Goal: Task Accomplishment & Management: Complete application form

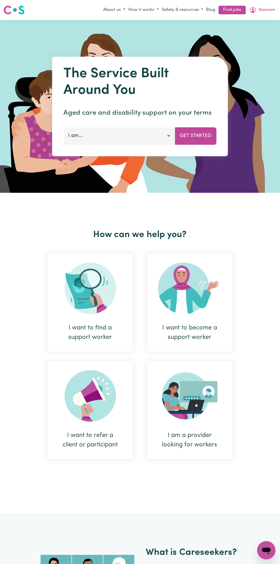
click at [262, 11] on span "Nazneen" at bounding box center [267, 10] width 17 height 6
click at [223, 7] on link "Find jobs" at bounding box center [232, 10] width 27 height 9
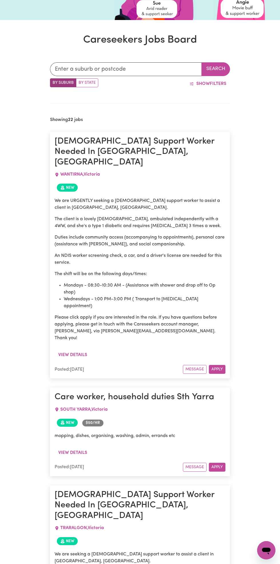
scroll to position [98, 0]
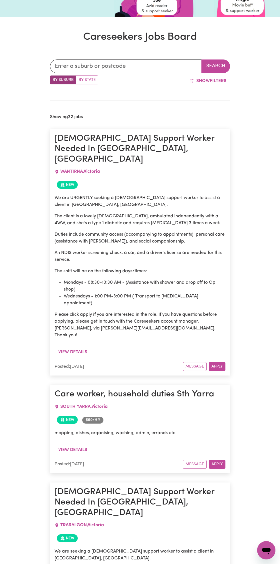
click at [216, 460] on button "Apply" at bounding box center [217, 464] width 17 height 9
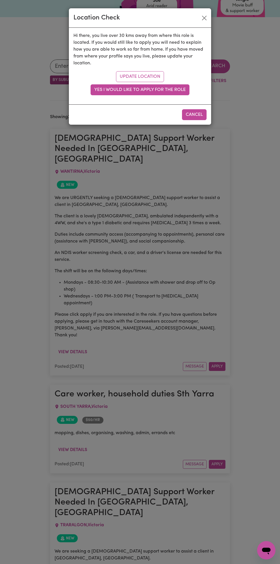
click at [175, 89] on button "Yes I would like to apply for the role" at bounding box center [140, 89] width 99 height 11
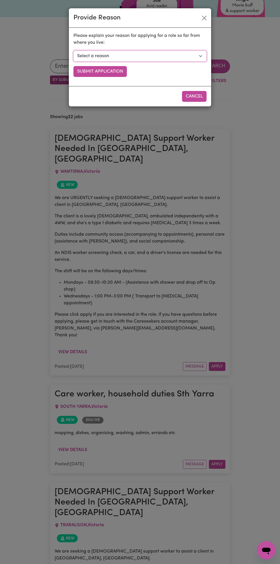
click at [168, 55] on select "Select a reason I currently travel to this area for work or other personal reas…" at bounding box center [139, 56] width 133 height 11
select select "I already visit the area regularly for work and personal reasons"
click at [73, 51] on select "Select a reason I currently travel to this area for work or other personal reas…" at bounding box center [139, 56] width 133 height 11
click at [117, 71] on button "Submit Application" at bounding box center [99, 71] width 53 height 11
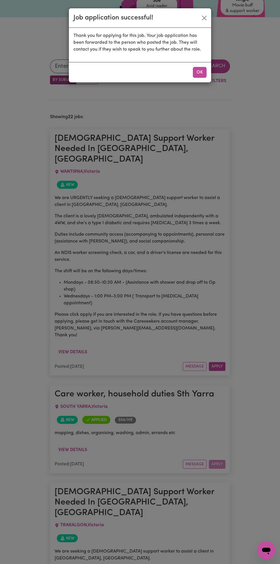
click at [200, 72] on button "OK" at bounding box center [200, 72] width 14 height 11
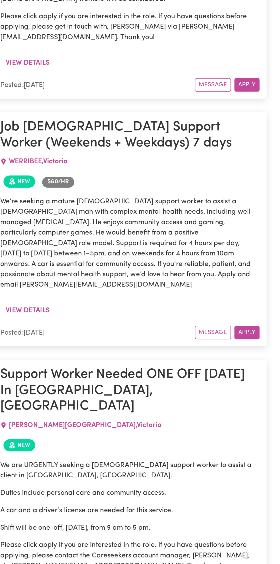
scroll to position [980, 0]
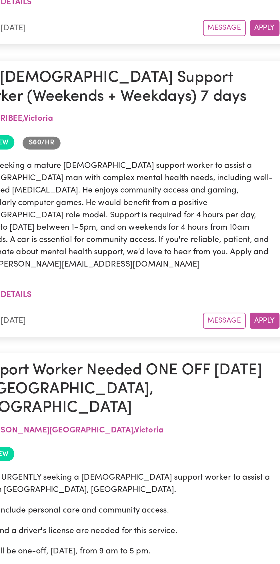
click at [222, 537] on button "Apply" at bounding box center [217, 541] width 17 height 9
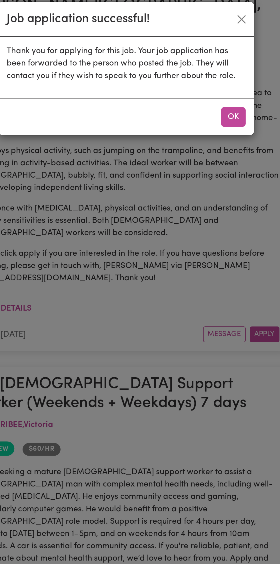
click at [199, 69] on button "OK" at bounding box center [200, 72] width 14 height 11
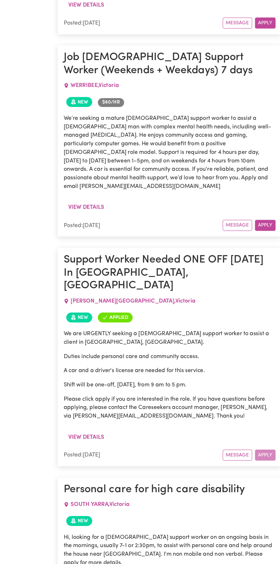
scroll to position [1054, 0]
